Goal: Task Accomplishment & Management: Use online tool/utility

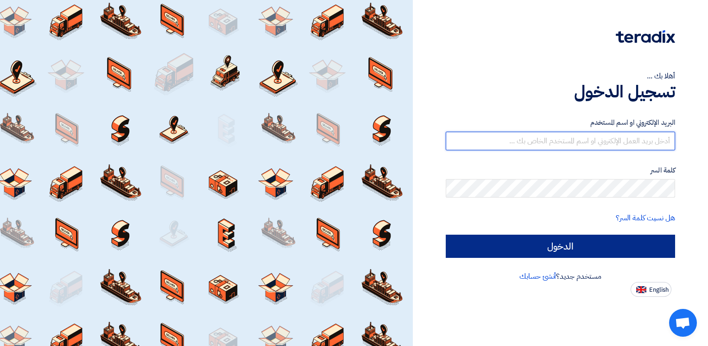
type input "[EMAIL_ADDRESS][DOMAIN_NAME]"
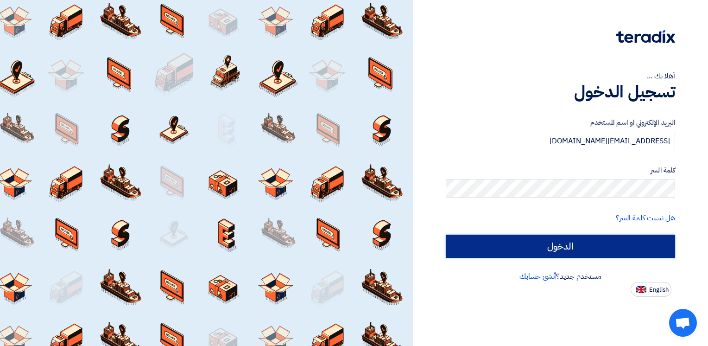
click at [549, 237] on input "الدخول" at bounding box center [560, 245] width 229 height 23
type input "Sign in"
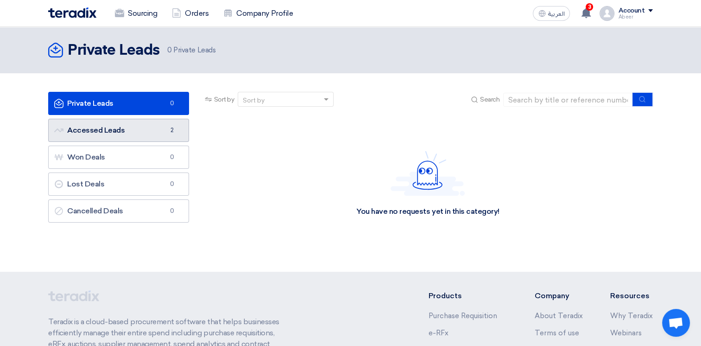
click at [117, 127] on link "Accessed Leads Accessed Leads 2" at bounding box center [118, 130] width 141 height 23
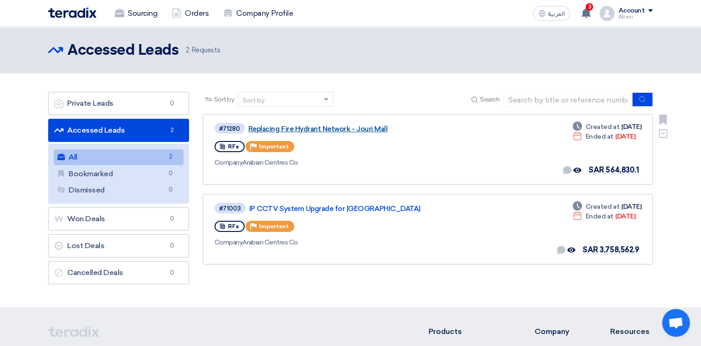
click at [306, 132] on link "Replacing Fire Hydrant Network - Jouri Mall" at bounding box center [364, 129] width 232 height 8
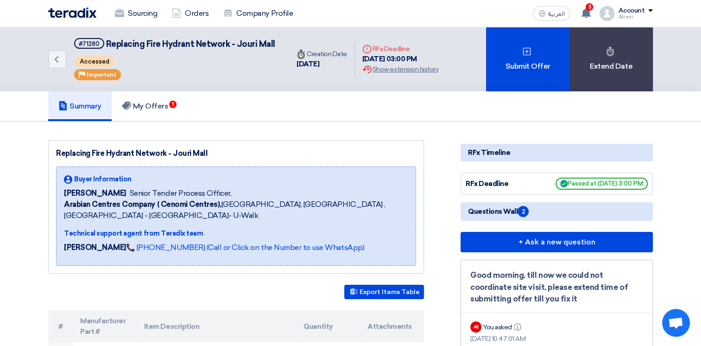
drag, startPoint x: 700, startPoint y: 78, endPoint x: 705, endPoint y: 82, distance: 7.2
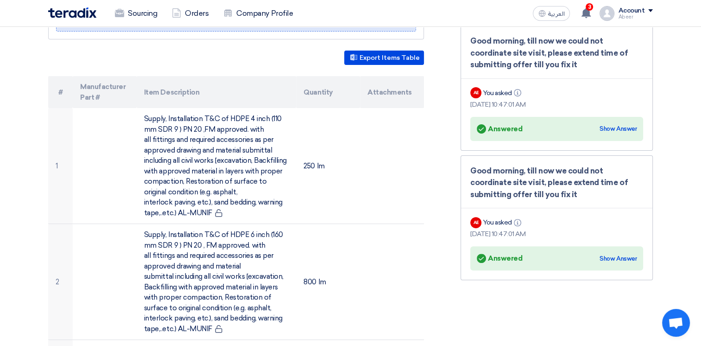
scroll to position [233, 0]
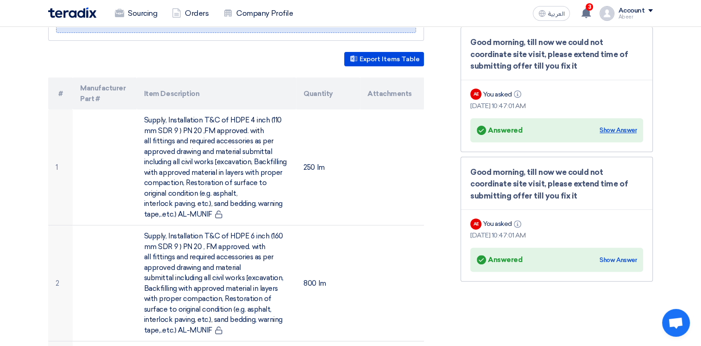
click at [614, 129] on div "Show Answer" at bounding box center [618, 130] width 37 height 9
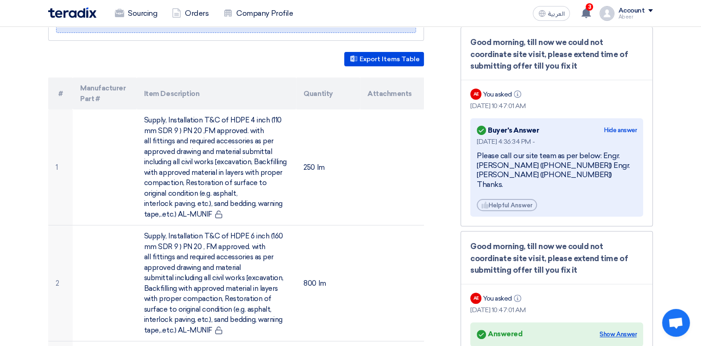
click at [610, 329] on div "Show Answer" at bounding box center [618, 333] width 37 height 9
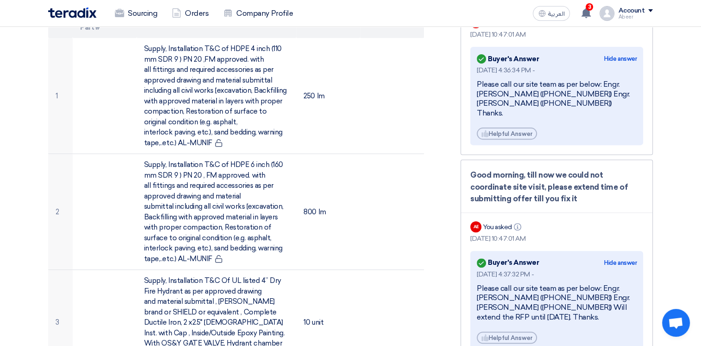
scroll to position [302, 0]
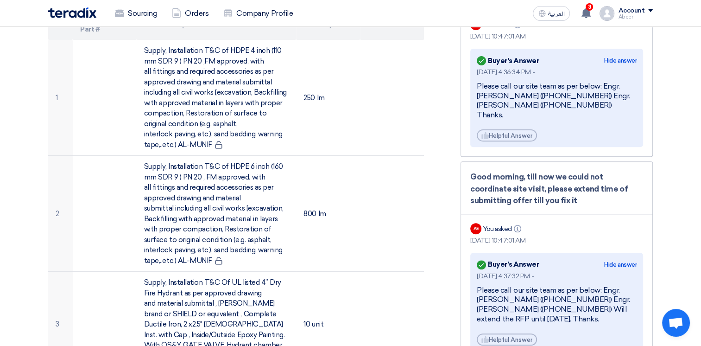
drag, startPoint x: 688, startPoint y: 236, endPoint x: 690, endPoint y: 282, distance: 45.5
